Goal: Information Seeking & Learning: Learn about a topic

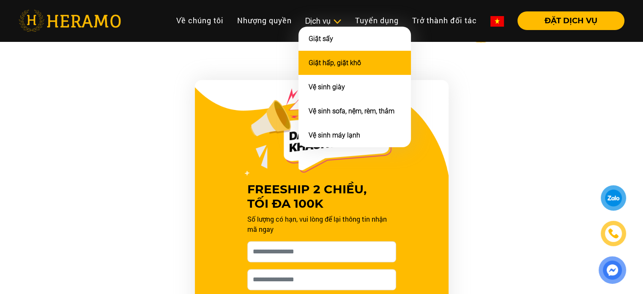
click at [326, 63] on link "Giặt hấp, giặt khô" at bounding box center [335, 63] width 52 height 8
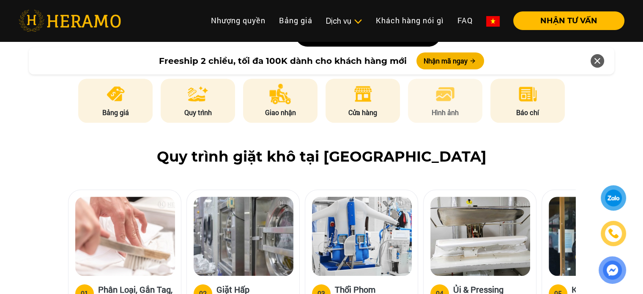
scroll to position [423, 0]
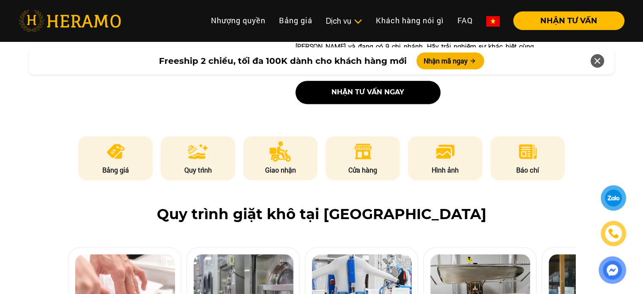
click at [122, 165] on p "Bảng giá" at bounding box center [115, 170] width 74 height 10
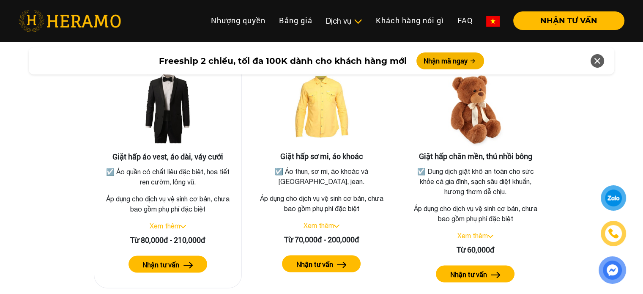
scroll to position [1559, 0]
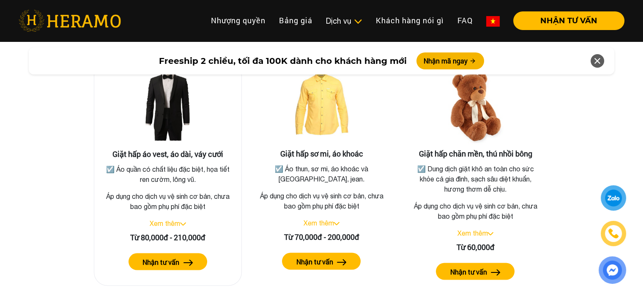
click at [183, 222] on img at bounding box center [183, 223] width 6 height 3
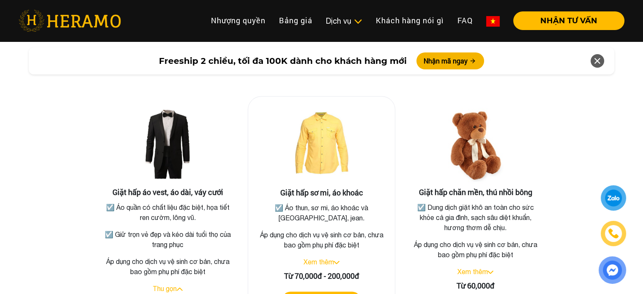
scroll to position [1516, 0]
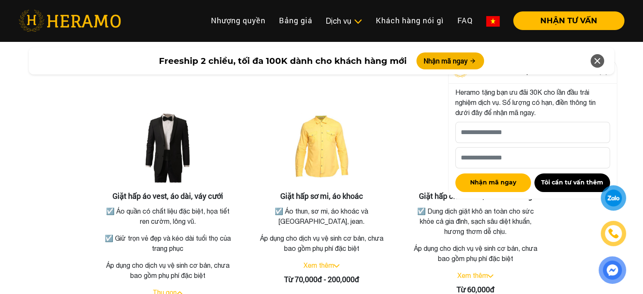
click at [595, 62] on icon at bounding box center [597, 60] width 10 height 15
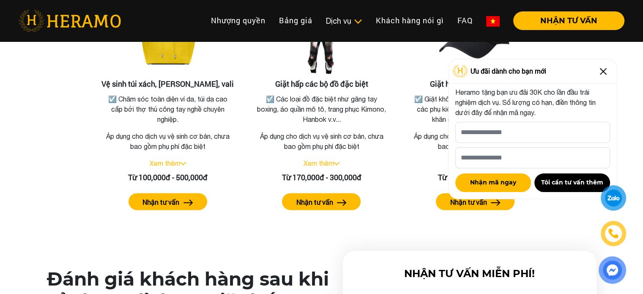
scroll to position [1939, 0]
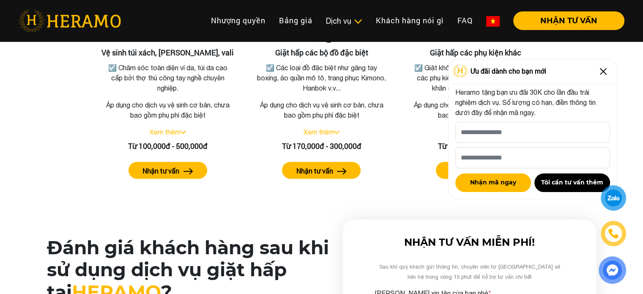
click at [607, 70] on img at bounding box center [603, 72] width 14 height 14
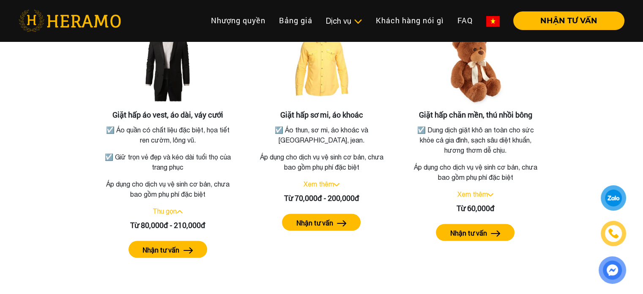
scroll to position [1601, 0]
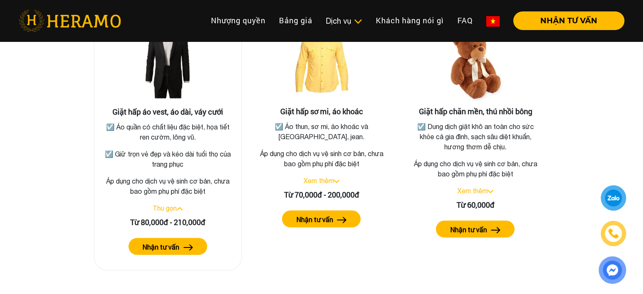
click at [191, 156] on p "☑️ Giữ trọn vẻ đẹp và kéo dài tuổi thọ của trang phục" at bounding box center [168, 158] width 130 height 20
click at [171, 241] on label "Nhận tư vấn" at bounding box center [160, 246] width 37 height 10
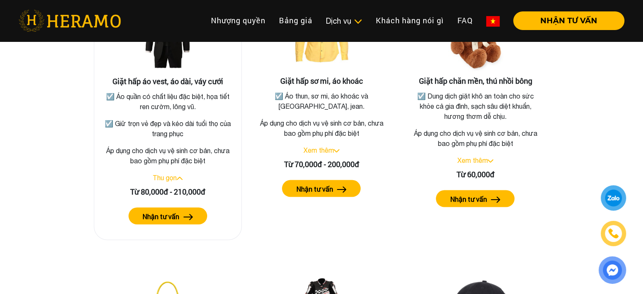
scroll to position [1644, 0]
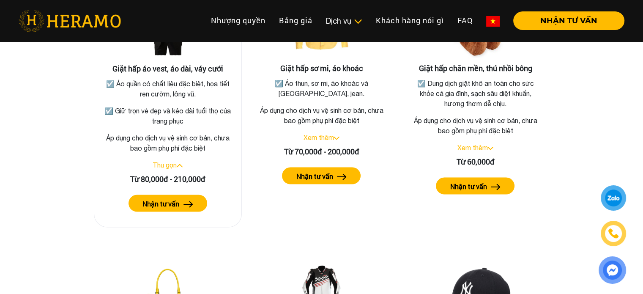
click at [176, 161] on link "Thu gọn" at bounding box center [165, 165] width 24 height 8
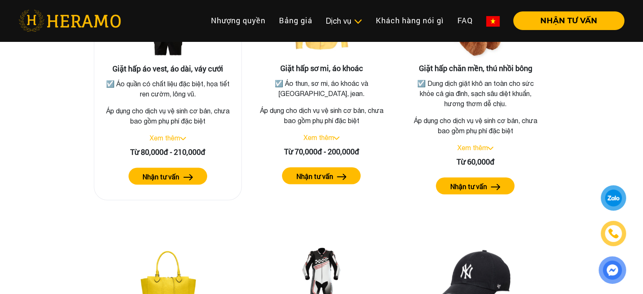
click at [178, 134] on link "Xem thêm" at bounding box center [165, 138] width 30 height 8
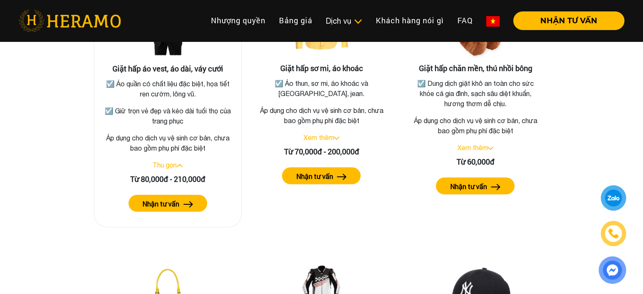
click at [181, 195] on button "Nhận tư vấn" at bounding box center [168, 203] width 79 height 17
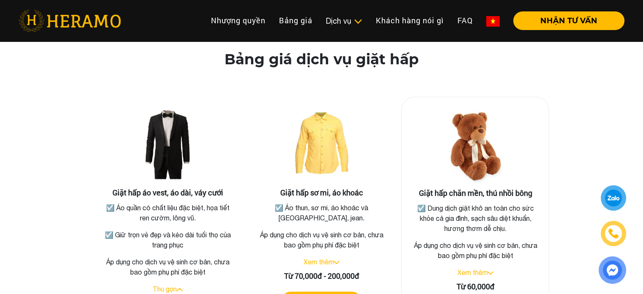
scroll to position [1516, 0]
